Goal: Task Accomplishment & Management: Use online tool/utility

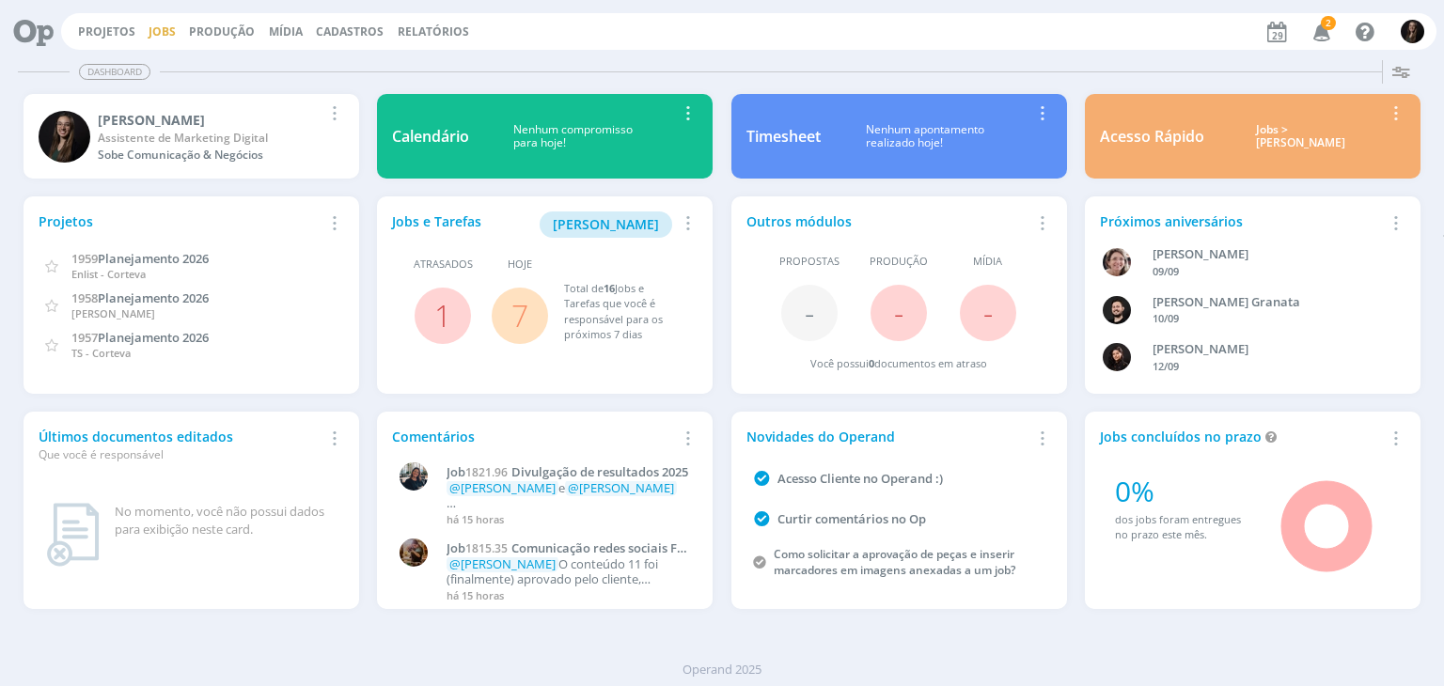
click at [161, 27] on link "Jobs" at bounding box center [162, 31] width 27 height 16
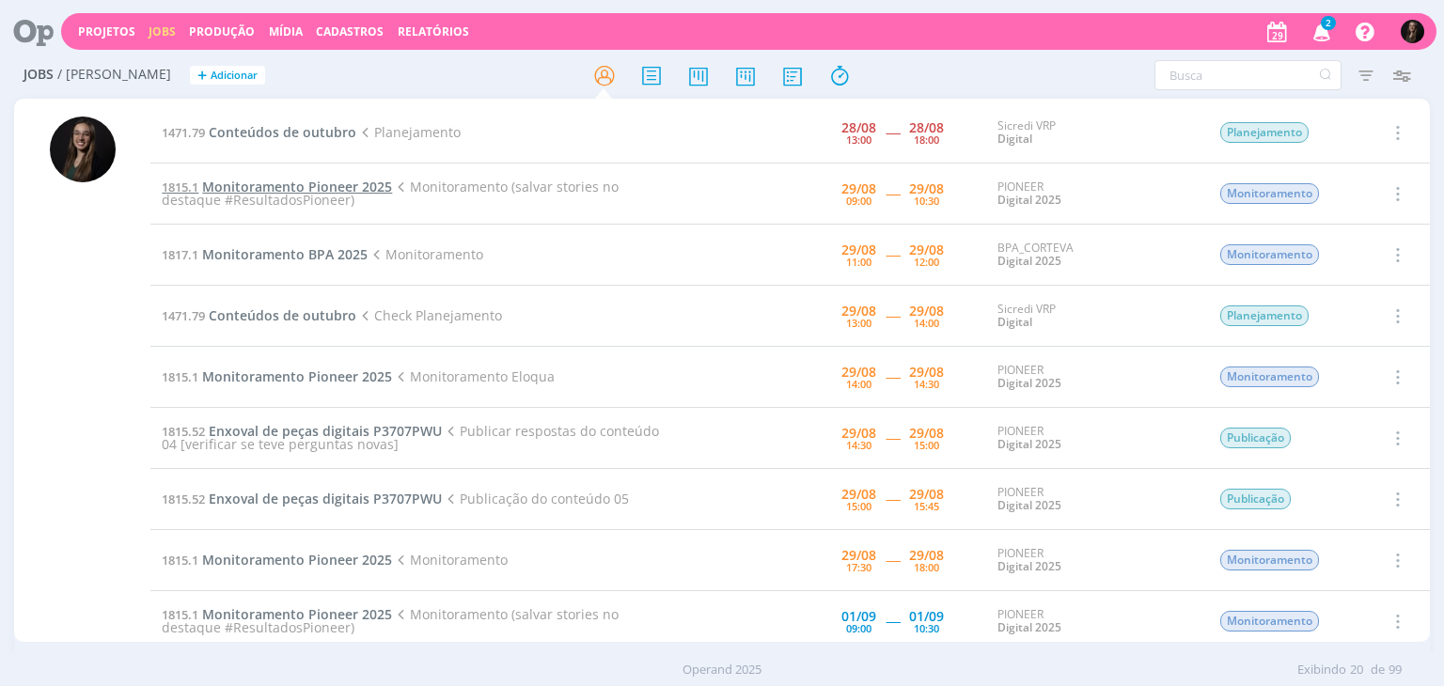
click at [320, 187] on span "Monitoramento Pioneer 2025" at bounding box center [297, 187] width 190 height 18
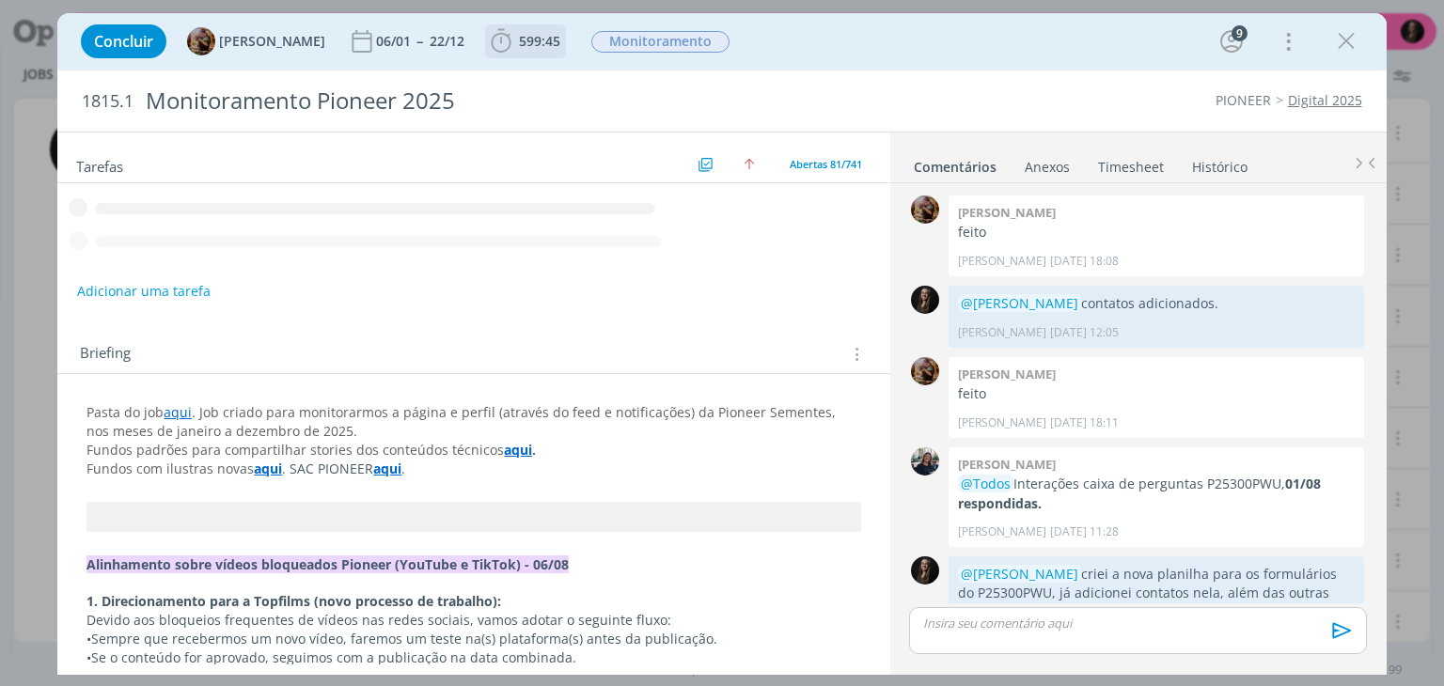
click at [530, 41] on b "599:45" at bounding box center [539, 41] width 49 height 13
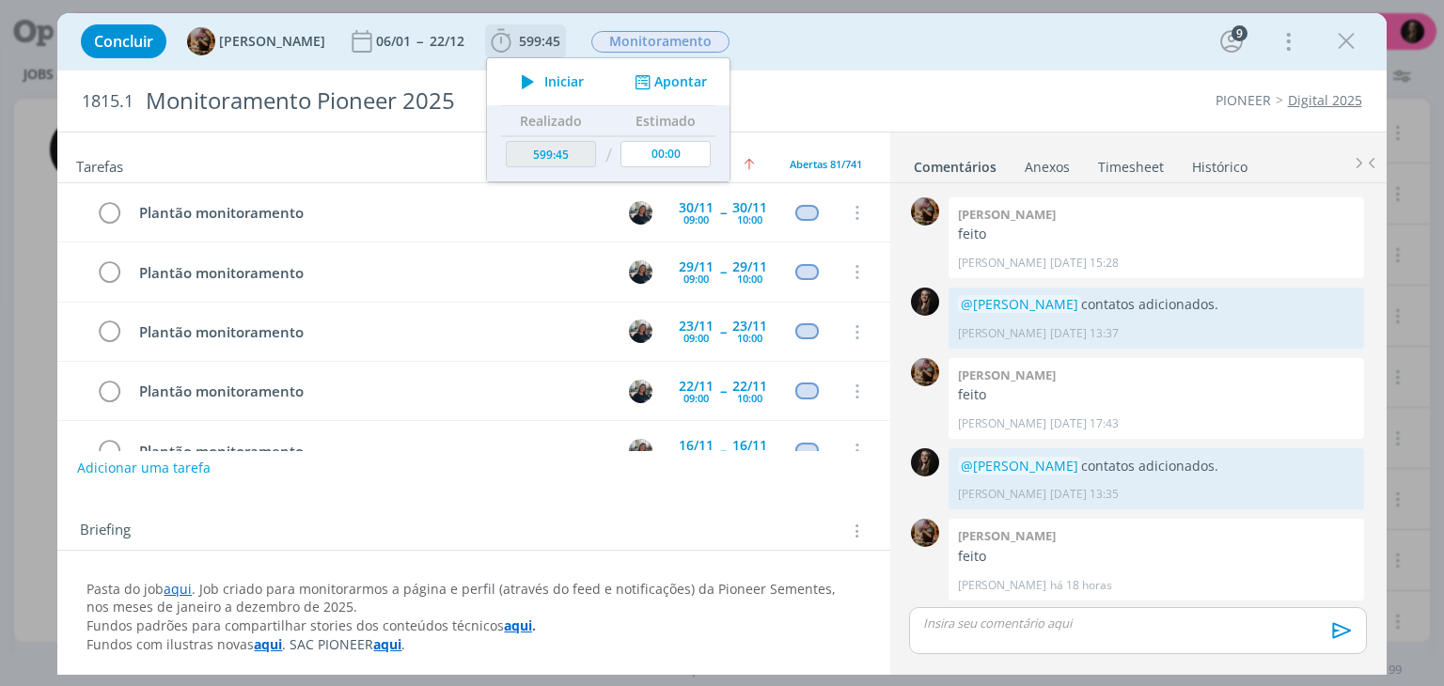
scroll to position [4548, 0]
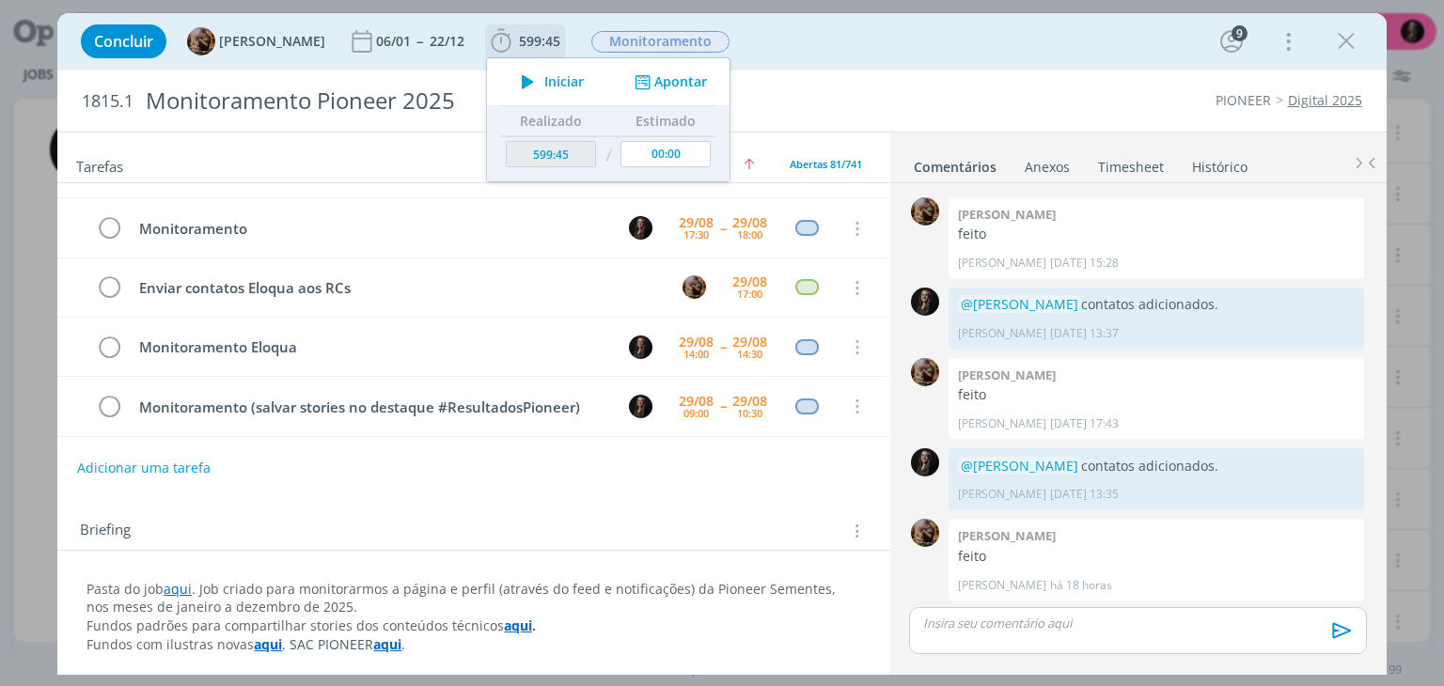
click at [565, 82] on span "Iniciar" at bounding box center [563, 81] width 39 height 13
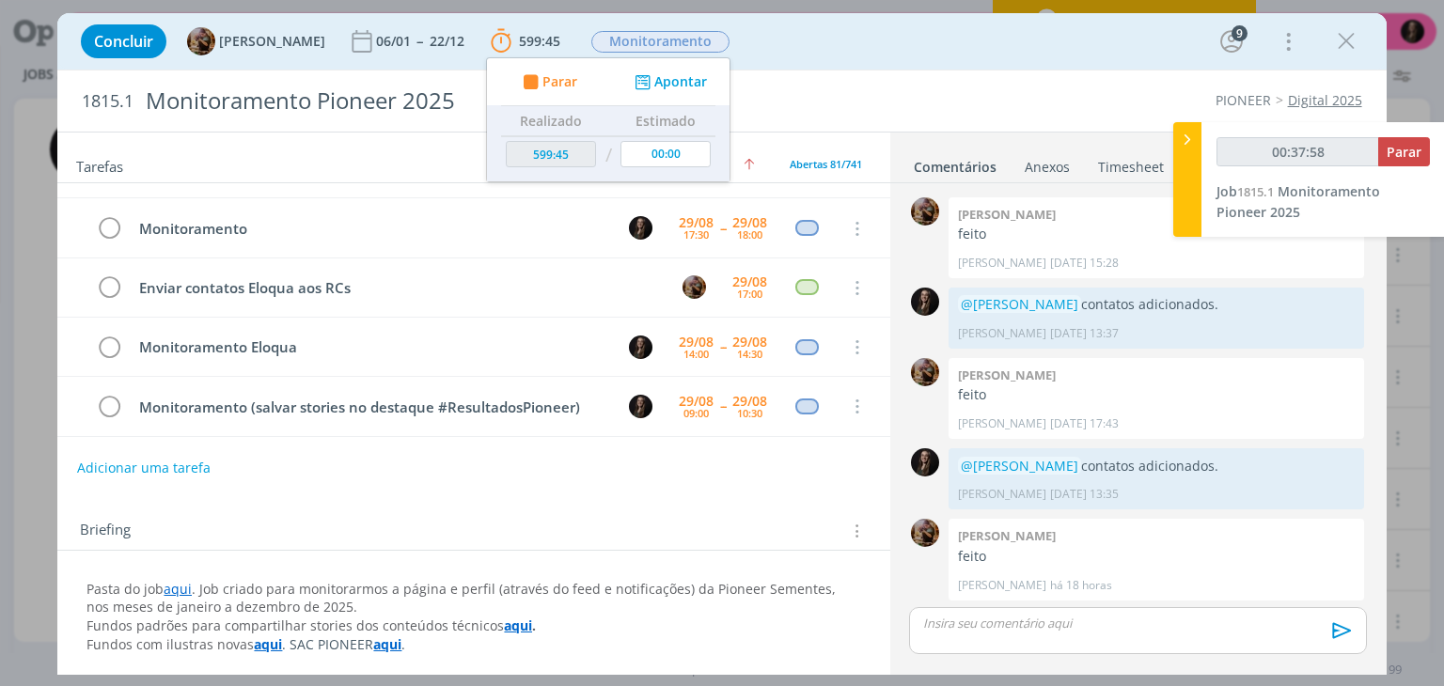
type input "00:37:59"
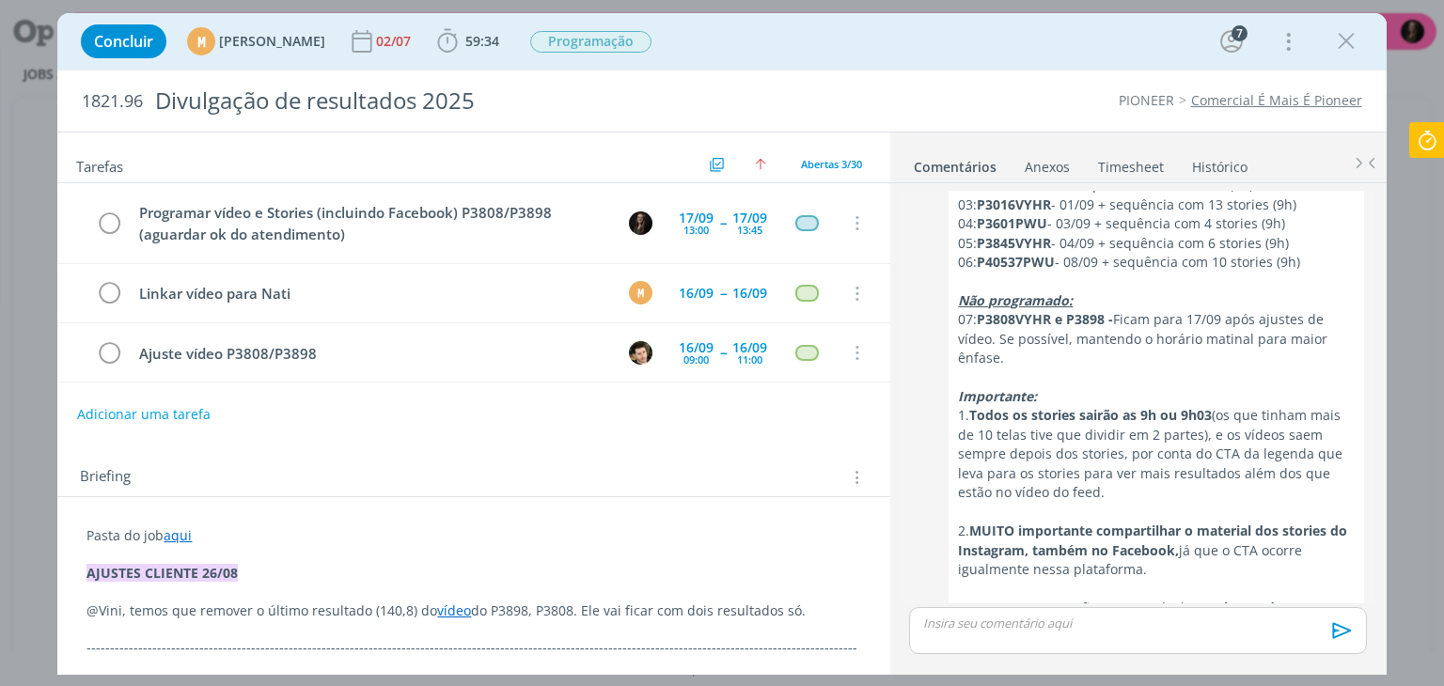
scroll to position [2623, 0]
